Goal: Transaction & Acquisition: Subscribe to service/newsletter

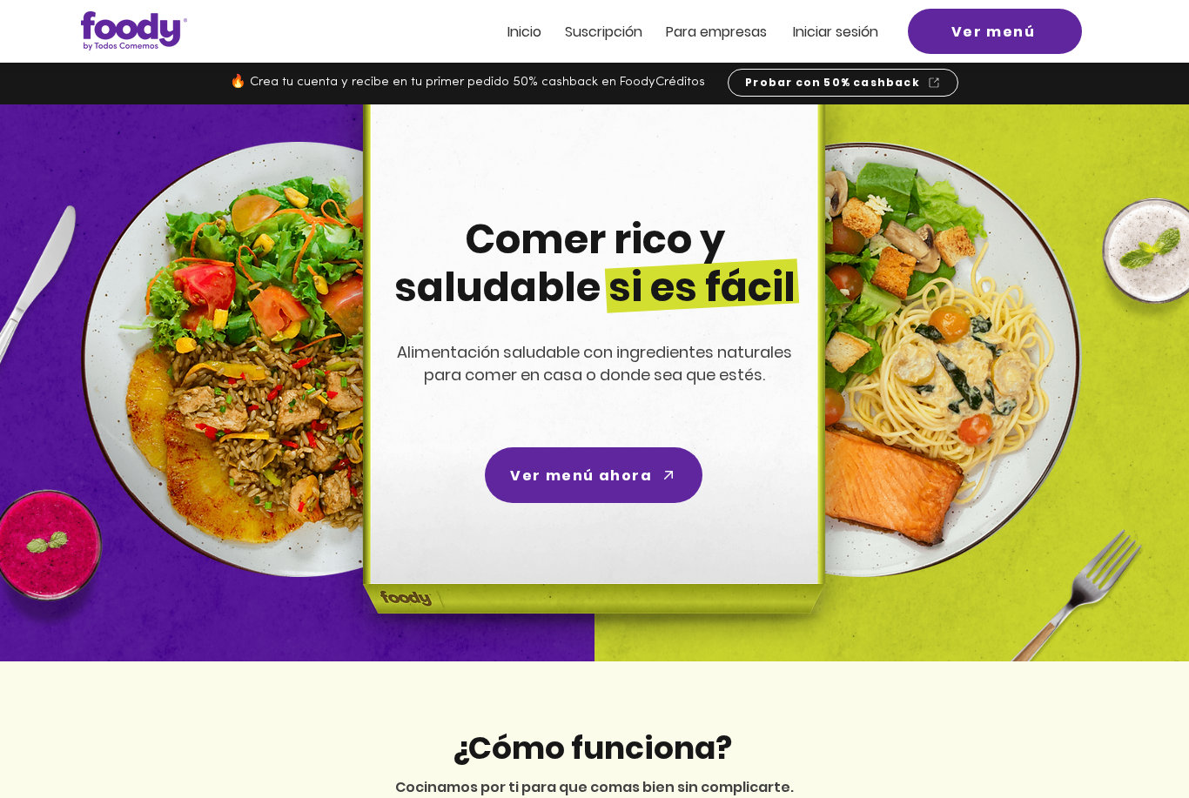
click at [596, 29] on span "Suscripción" at bounding box center [603, 32] width 77 height 20
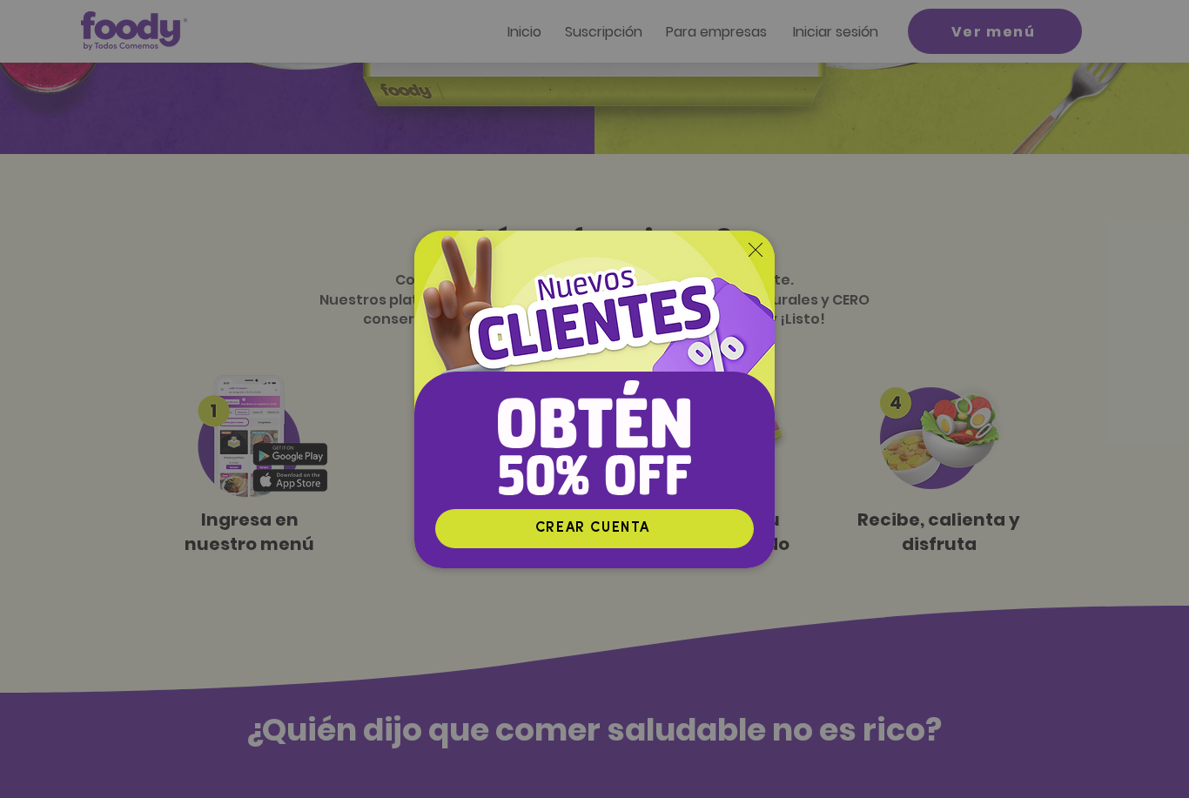
click at [1036, 523] on div "Nuevos suscriptores 50% off" at bounding box center [594, 399] width 1189 height 798
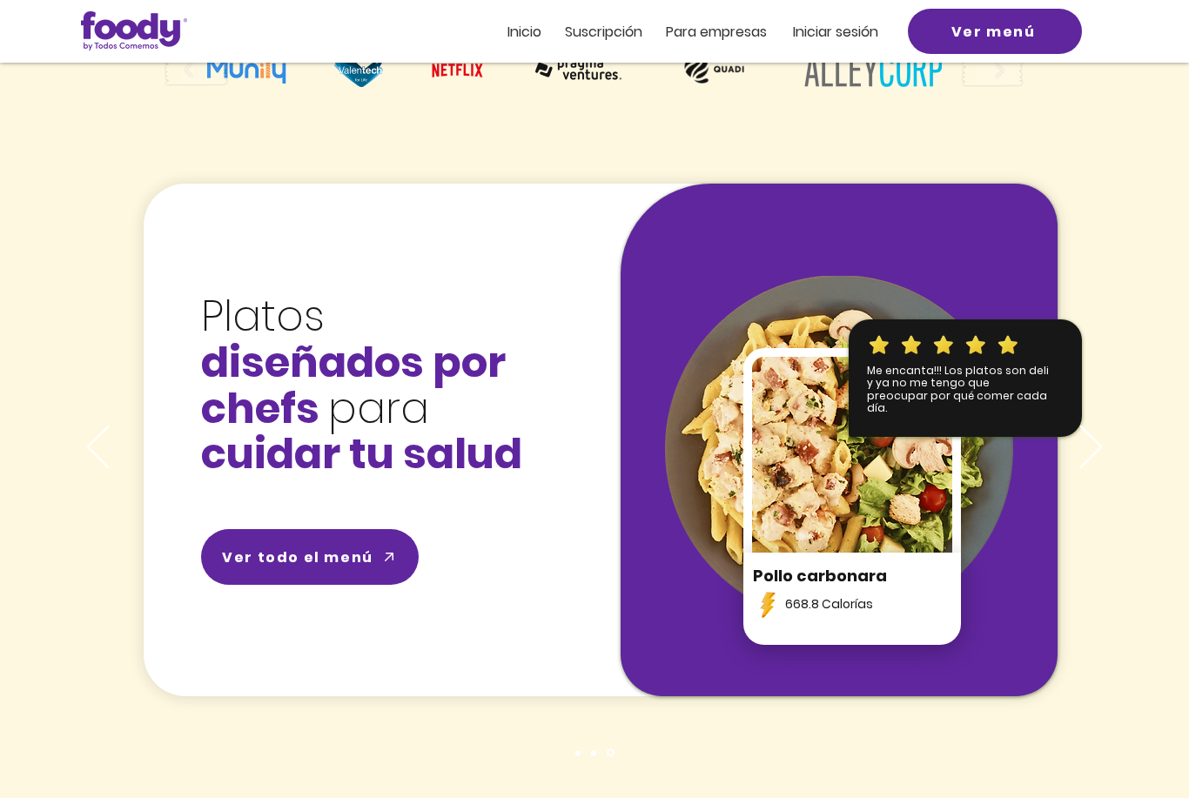
scroll to position [2390, 0]
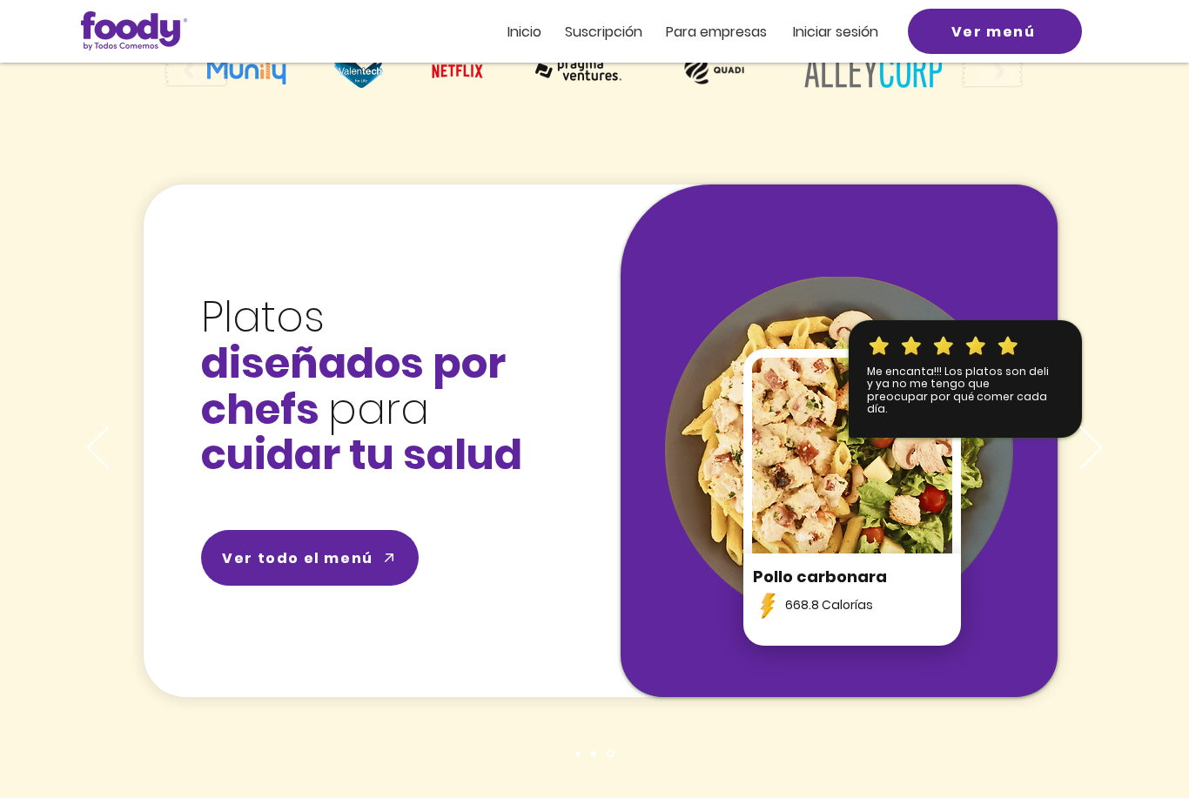
click at [610, 37] on span "Suscripción" at bounding box center [603, 32] width 77 height 20
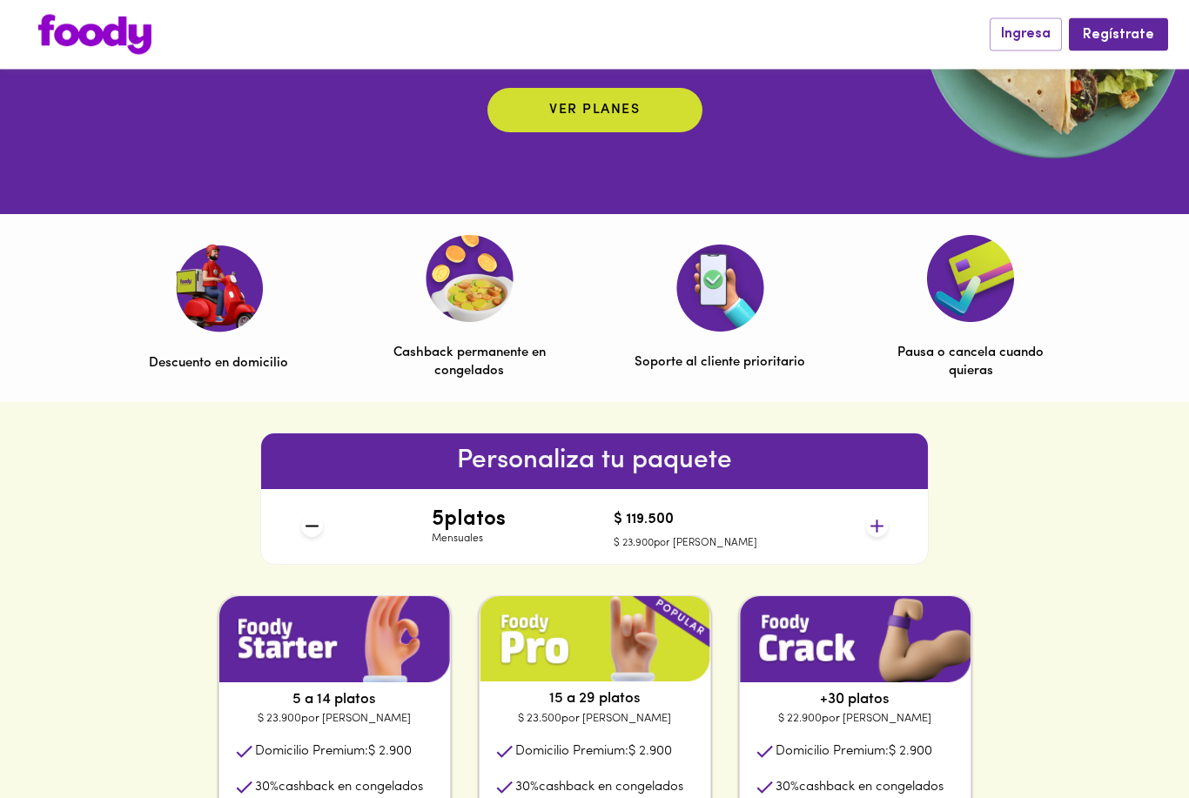
scroll to position [378, 0]
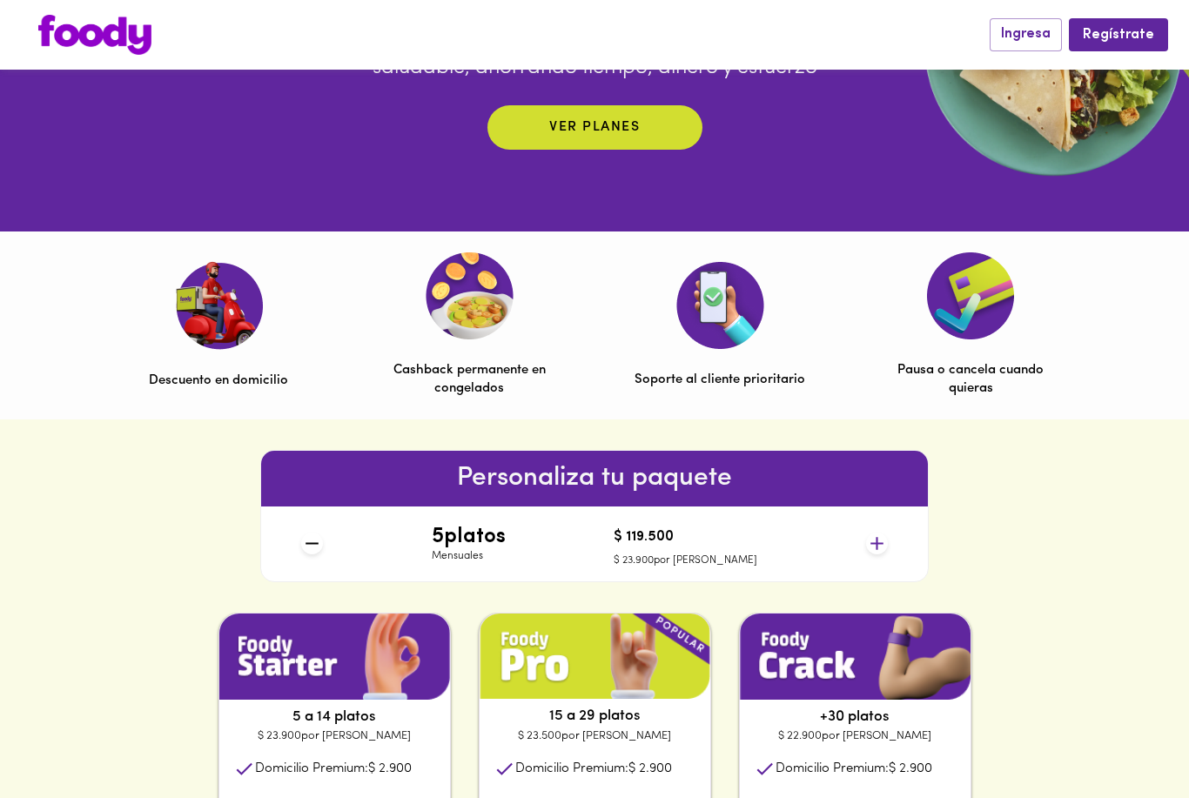
click at [885, 541] on icon at bounding box center [877, 544] width 22 height 22
click at [886, 536] on icon at bounding box center [877, 544] width 22 height 22
click at [887, 543] on icon at bounding box center [877, 544] width 22 height 22
click at [887, 535] on icon at bounding box center [877, 544] width 22 height 22
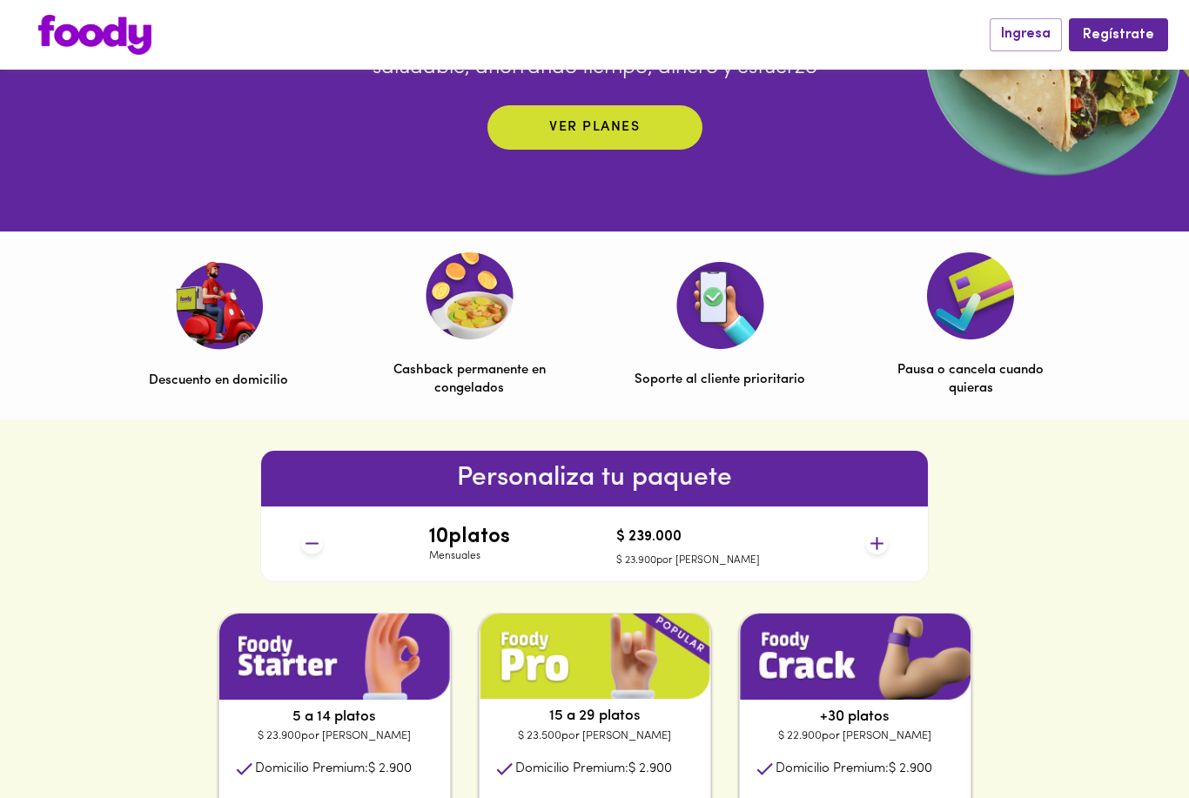
click at [885, 535] on icon at bounding box center [877, 544] width 22 height 22
click at [883, 544] on icon at bounding box center [877, 544] width 22 height 22
click at [886, 538] on icon at bounding box center [877, 544] width 22 height 22
click at [884, 542] on icon at bounding box center [877, 544] width 22 height 22
click at [886, 544] on icon at bounding box center [877, 544] width 22 height 22
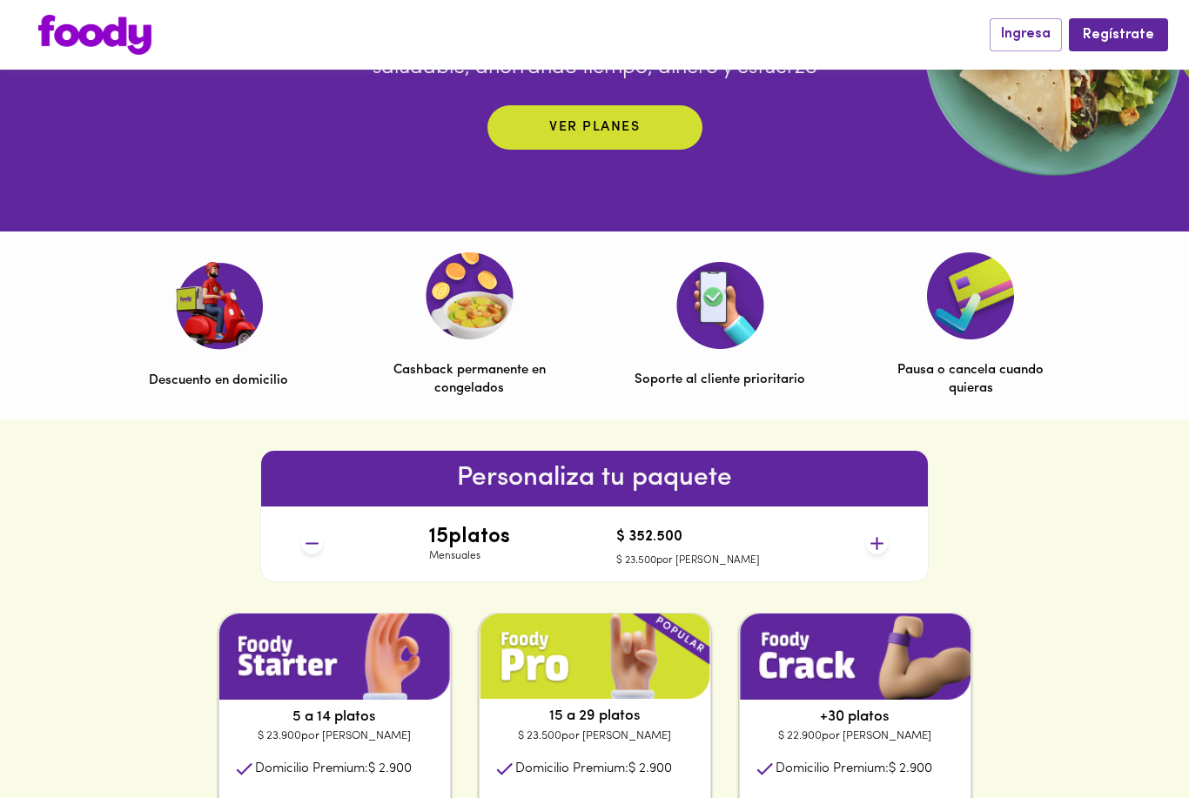
click at [886, 541] on icon at bounding box center [877, 544] width 22 height 22
click at [886, 533] on icon at bounding box center [877, 544] width 22 height 22
click at [886, 534] on icon at bounding box center [877, 544] width 22 height 22
click at [885, 535] on icon at bounding box center [877, 544] width 22 height 22
click at [887, 535] on icon at bounding box center [877, 544] width 22 height 22
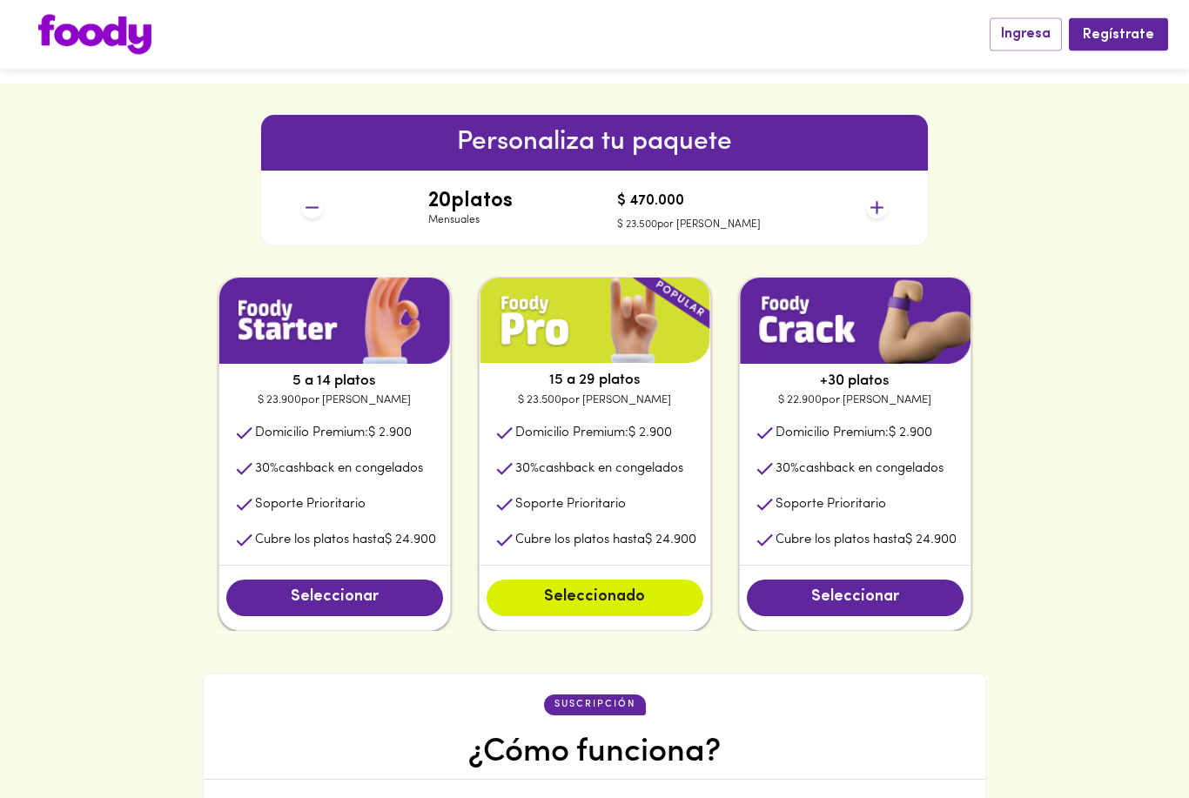
scroll to position [717, 0]
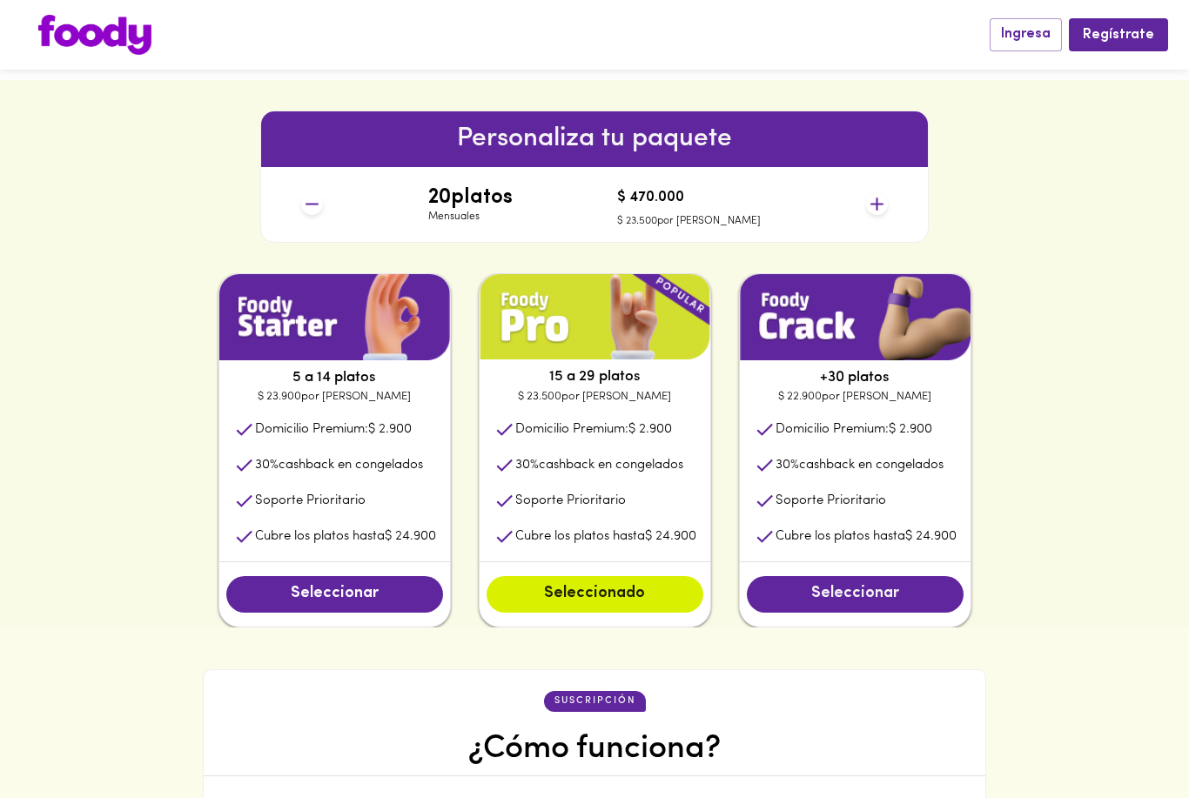
click at [945, 600] on span "Seleccionar" at bounding box center [855, 594] width 182 height 19
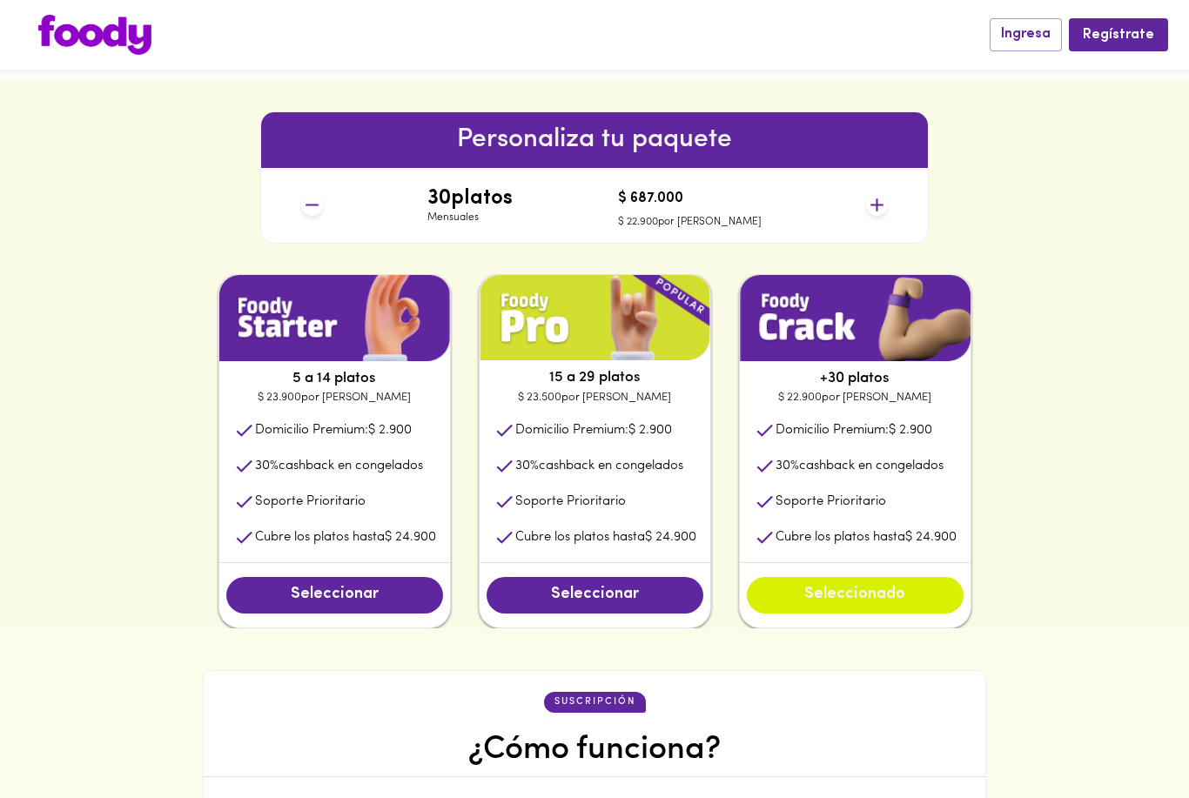
scroll to position [712, 0]
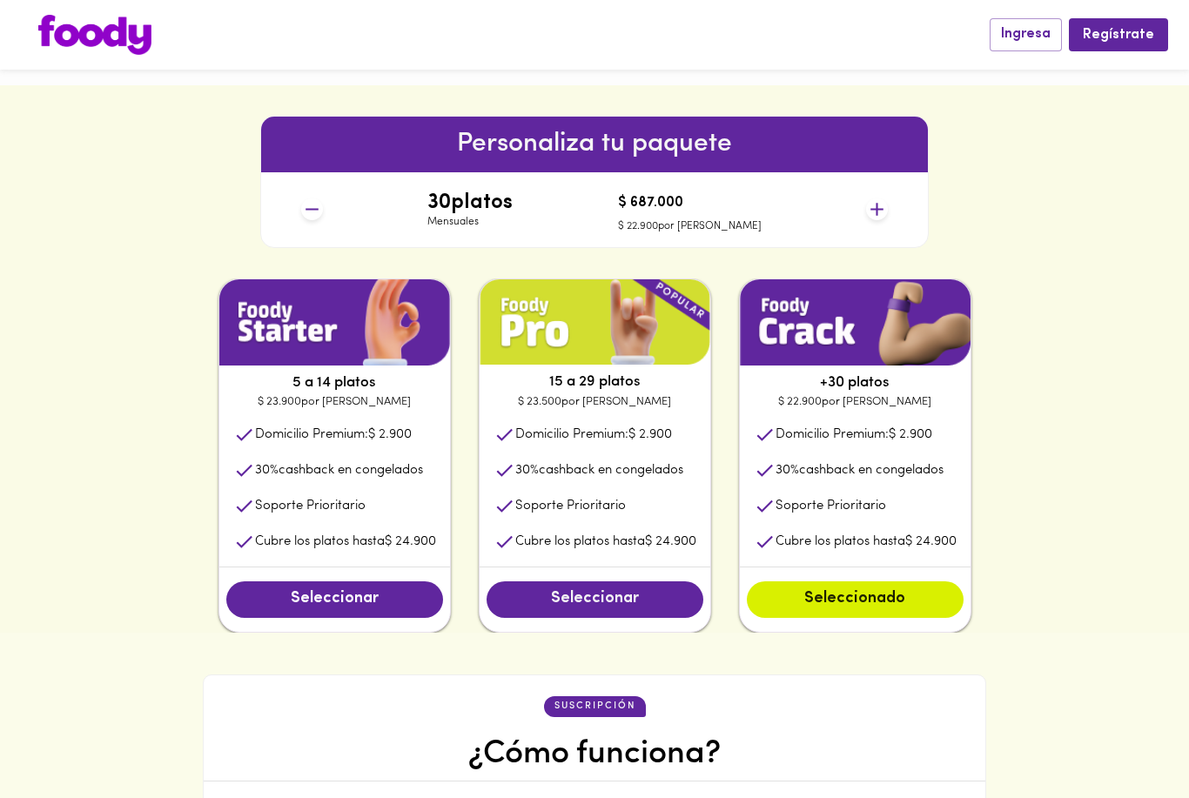
click at [573, 603] on span "Seleccionar" at bounding box center [595, 599] width 182 height 19
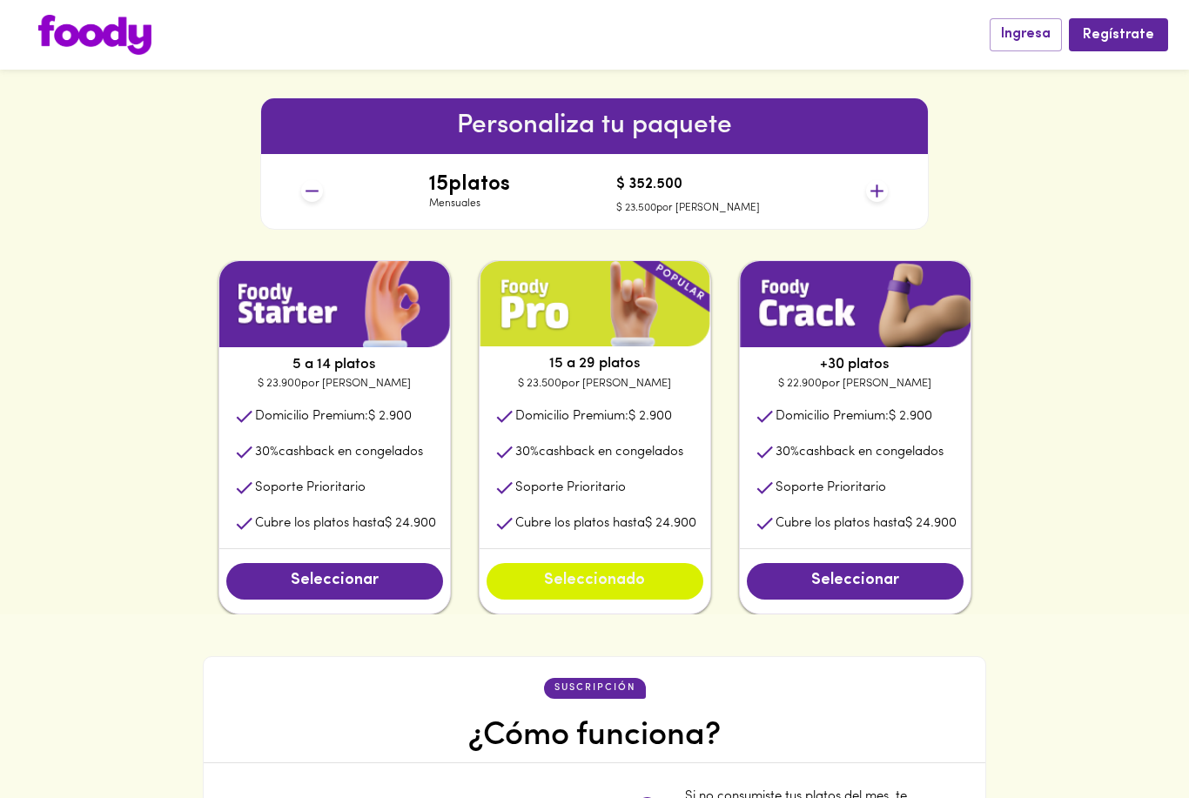
scroll to position [768, 0]
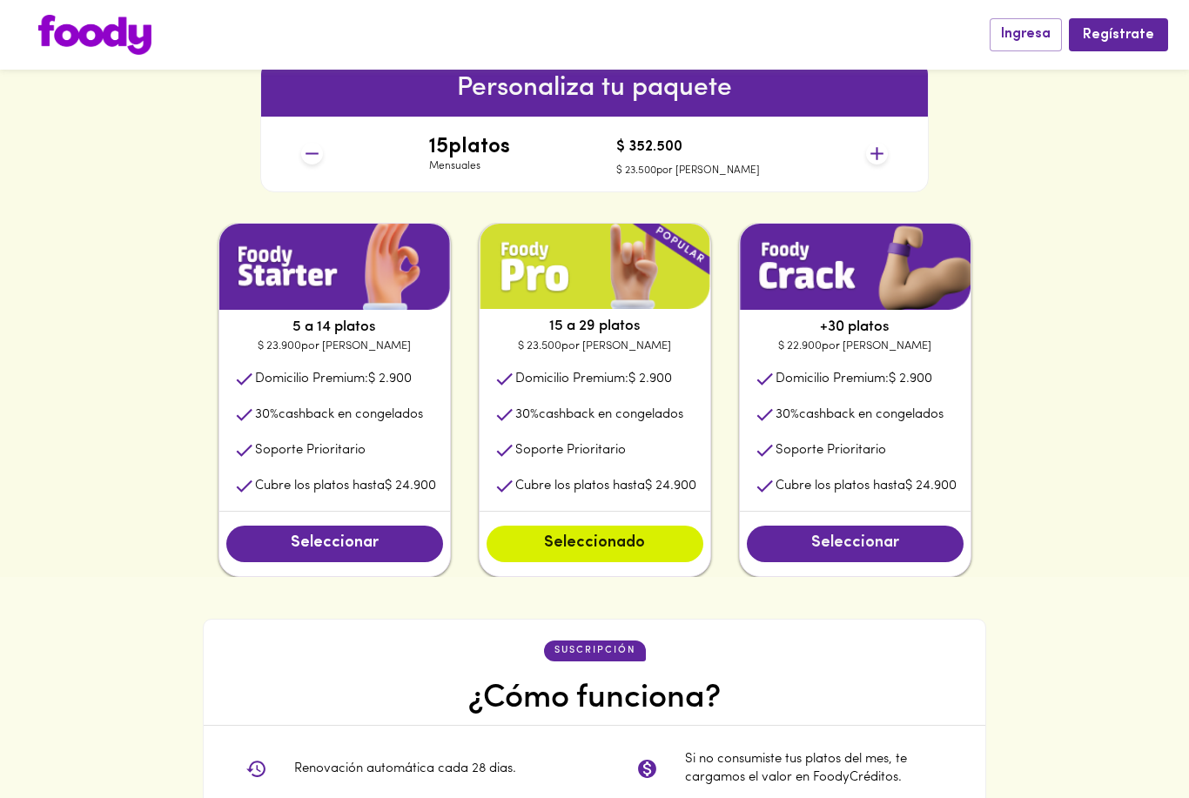
click at [946, 542] on span "Seleccionar" at bounding box center [855, 544] width 182 height 19
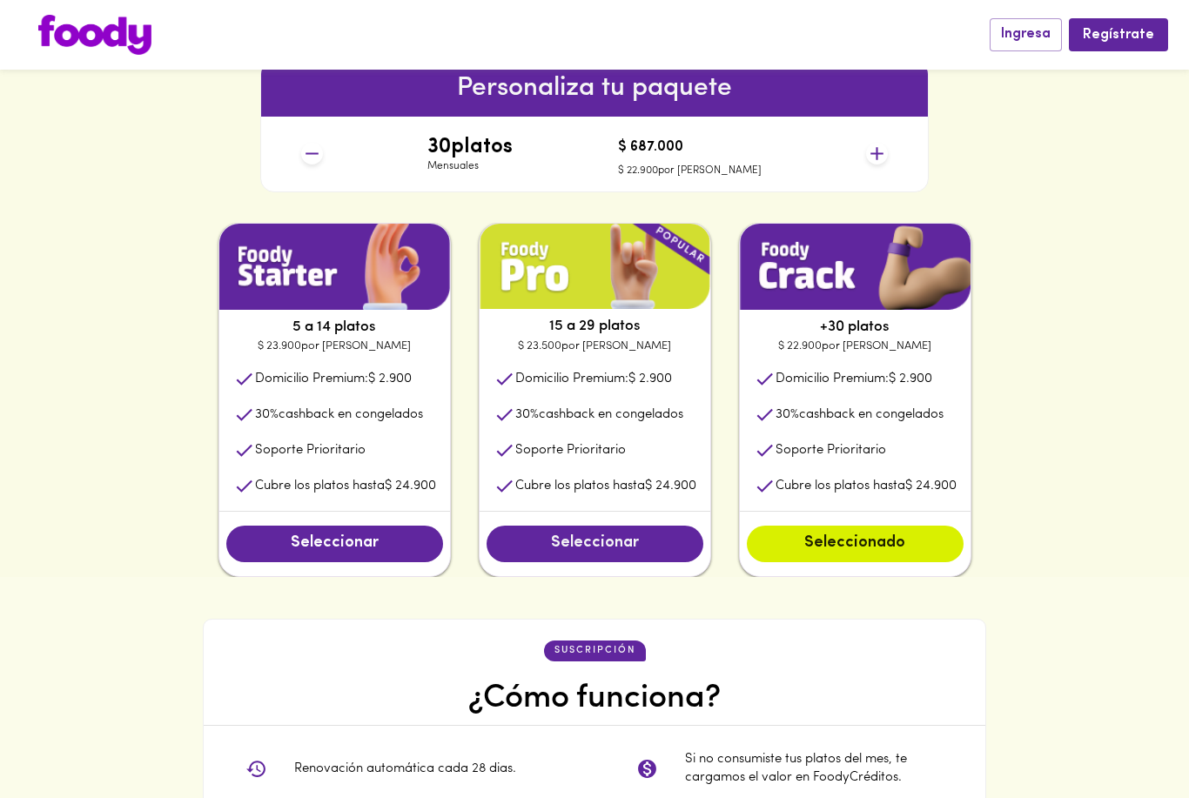
click at [581, 542] on span "Seleccionar" at bounding box center [595, 544] width 182 height 19
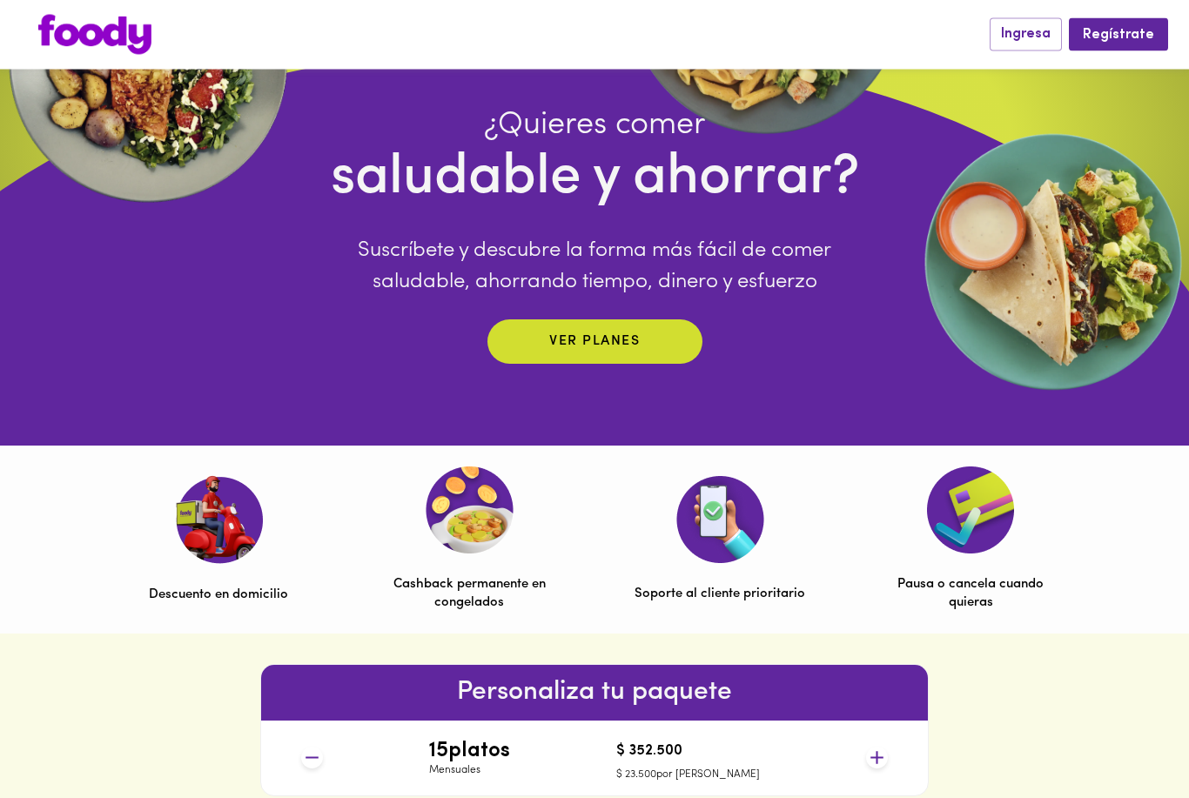
scroll to position [0, 0]
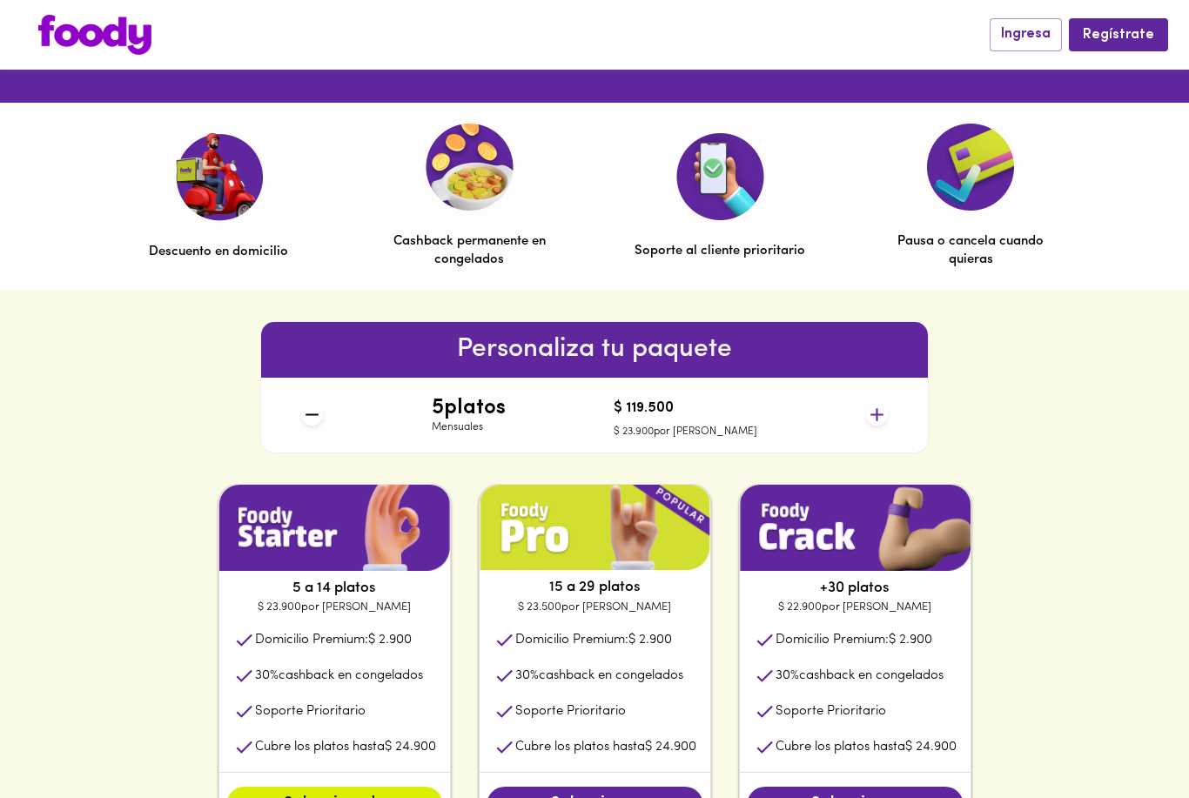
scroll to position [511, 0]
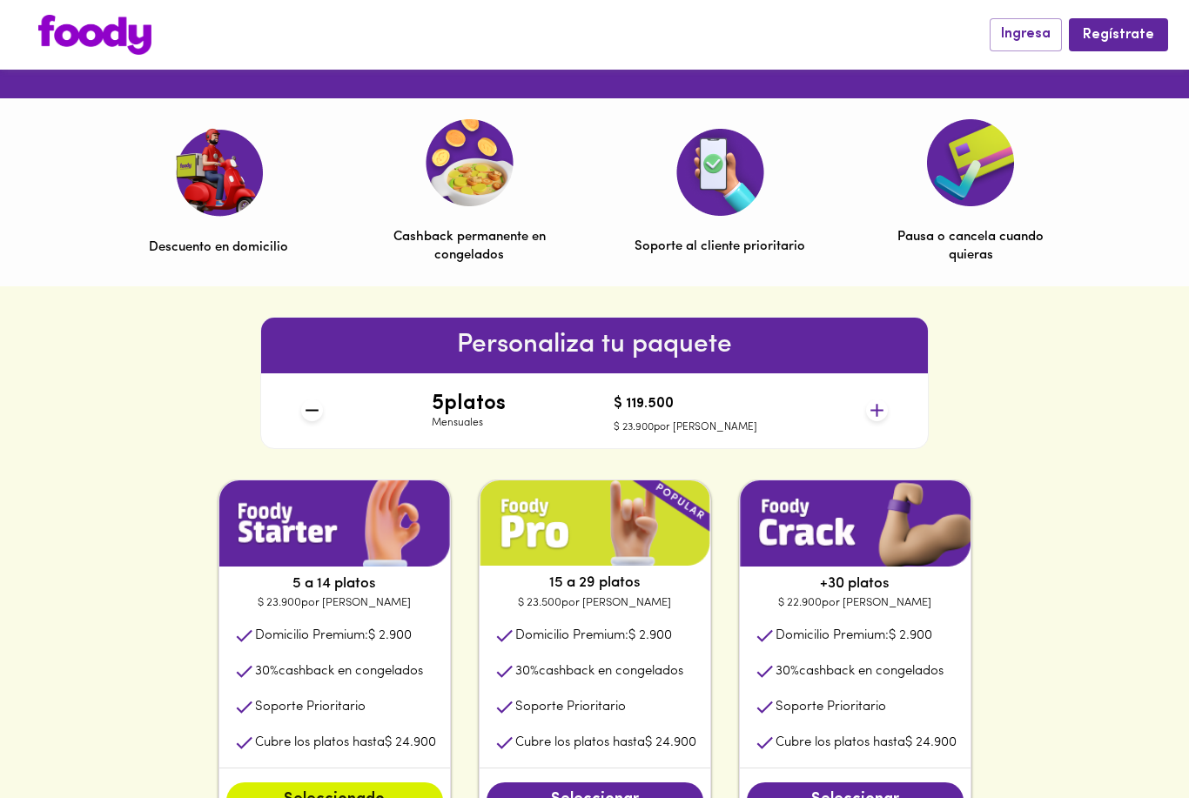
click at [885, 415] on icon at bounding box center [877, 411] width 22 height 22
click at [880, 407] on icon at bounding box center [877, 411] width 22 height 22
click at [873, 401] on icon at bounding box center [877, 411] width 22 height 22
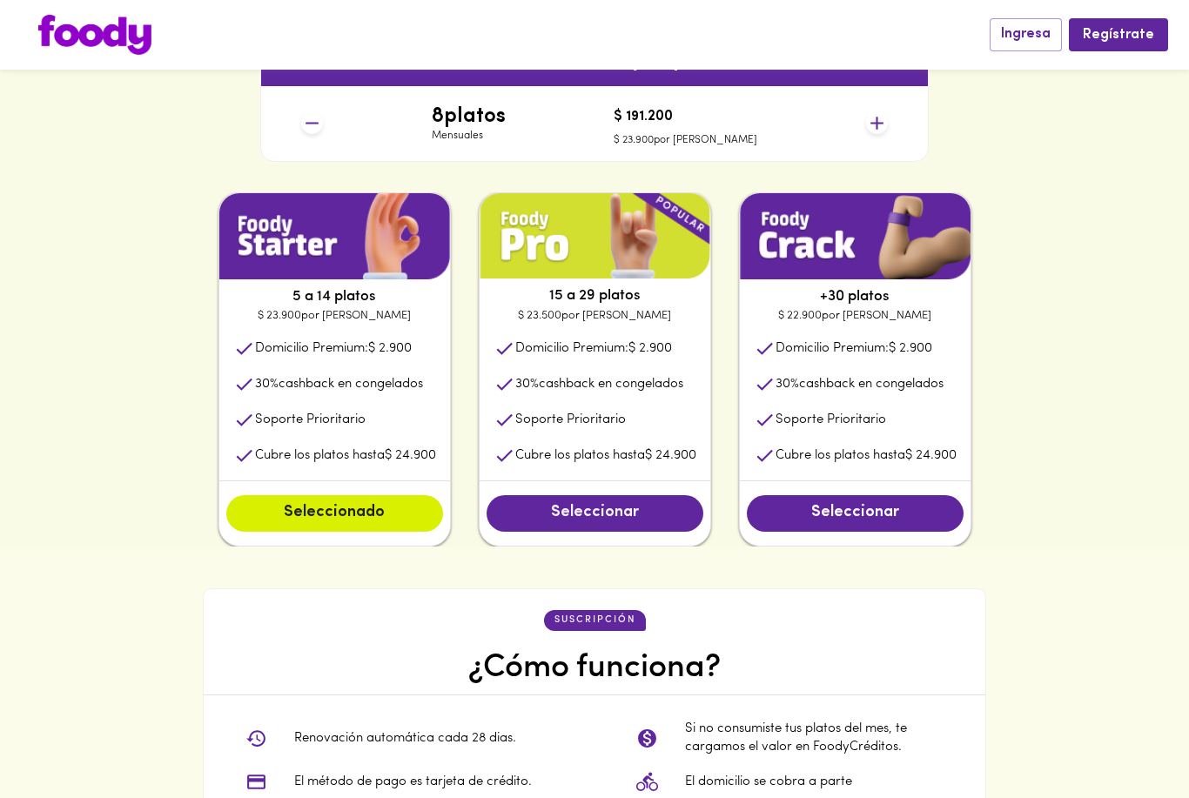
click at [545, 502] on button "Seleccionar" at bounding box center [595, 513] width 217 height 37
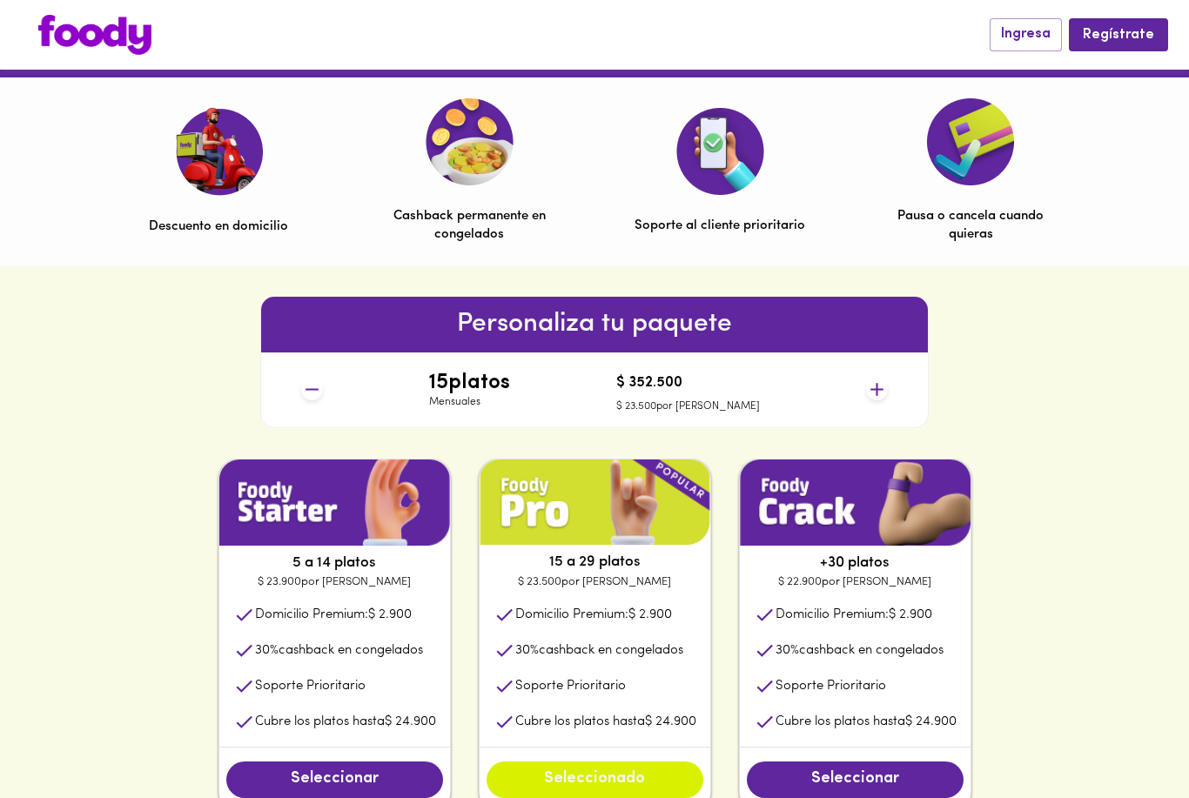
scroll to position [508, 0]
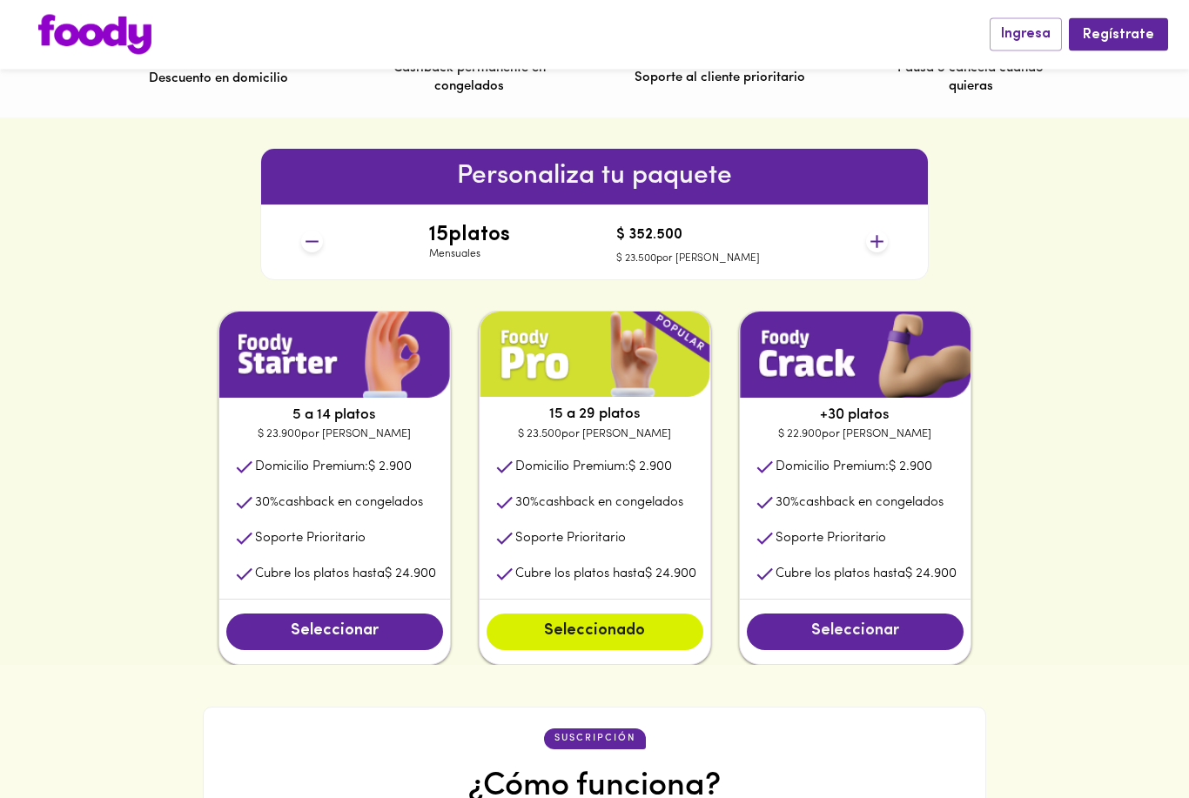
click at [944, 627] on span "Seleccionar" at bounding box center [855, 632] width 182 height 19
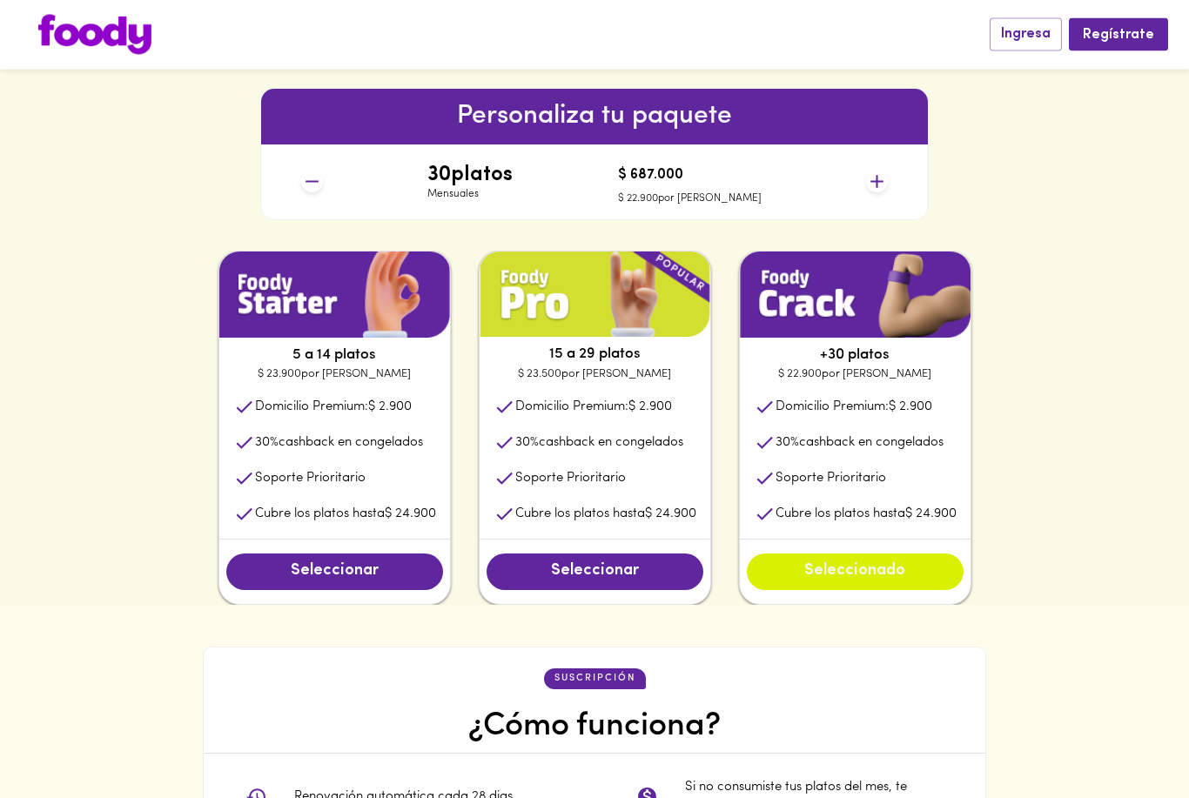
scroll to position [740, 0]
click at [332, 176] on div "30 platos Mensuales $ 687.000 $ 22.900 por plato" at bounding box center [594, 182] width 600 height 75
click at [305, 177] on icon at bounding box center [312, 182] width 22 height 22
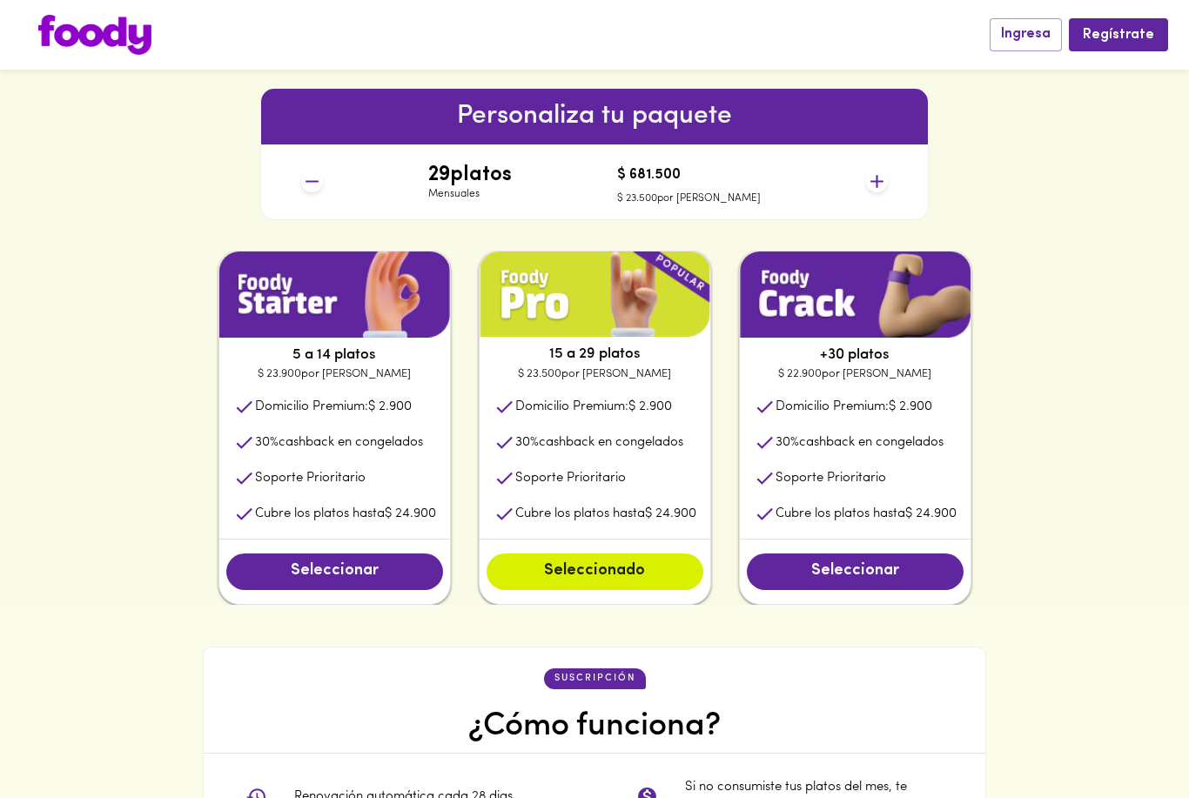
click at [293, 179] on div "Personaliza tu paquete 29 platos Mensuales $ 681.500 $ 23.500 por plato" at bounding box center [594, 154] width 669 height 132
click at [306, 180] on icon at bounding box center [312, 182] width 22 height 22
click at [310, 181] on icon at bounding box center [312, 182] width 13 height 2
click at [318, 190] on icon at bounding box center [312, 182] width 22 height 22
click at [314, 188] on icon at bounding box center [312, 182] width 22 height 22
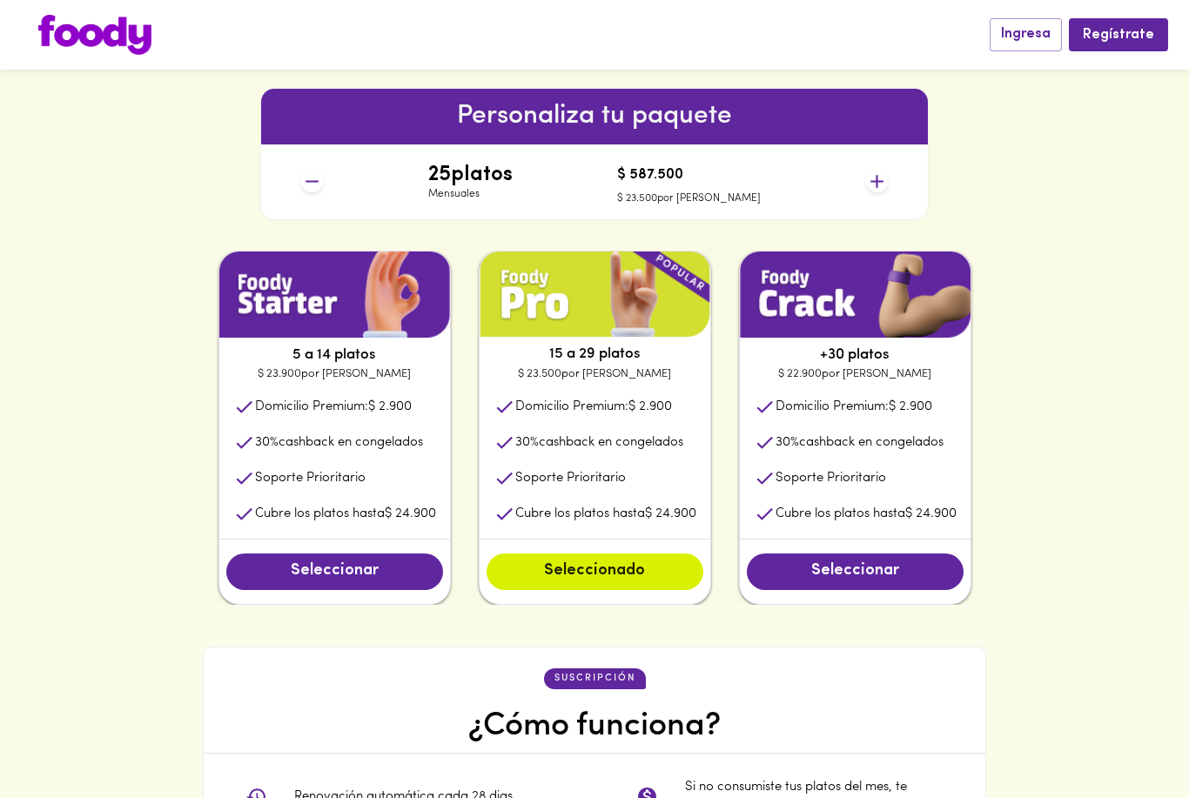
click at [315, 181] on icon at bounding box center [312, 182] width 13 height 2
click at [320, 182] on icon at bounding box center [312, 182] width 22 height 22
click at [322, 181] on icon at bounding box center [312, 182] width 22 height 22
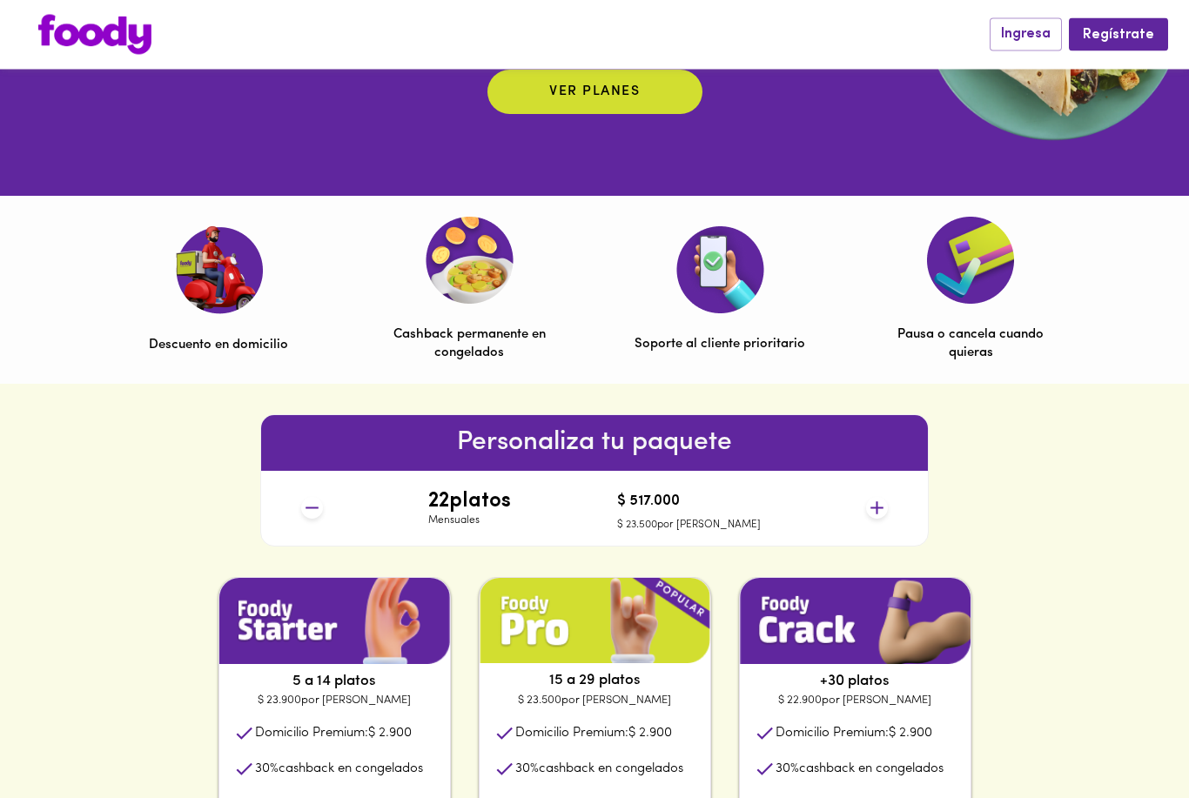
scroll to position [413, 0]
